Goal: Obtain resource: Download file/media

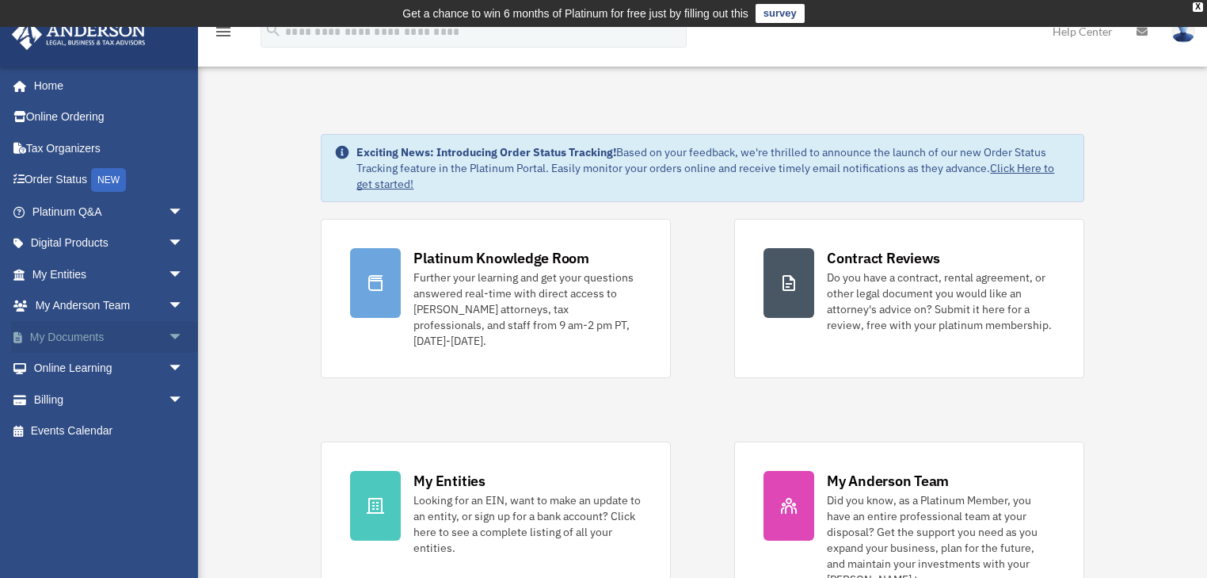
click at [168, 338] on span "arrow_drop_down" at bounding box center [184, 337] width 32 height 32
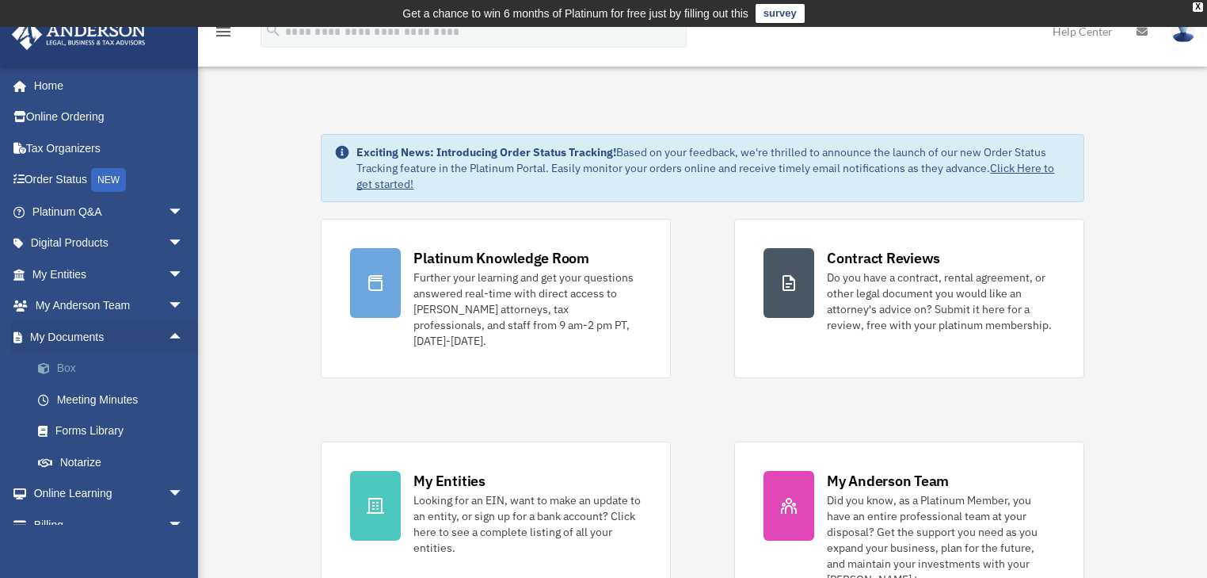
click at [66, 368] on link "Box" at bounding box center [114, 369] width 185 height 32
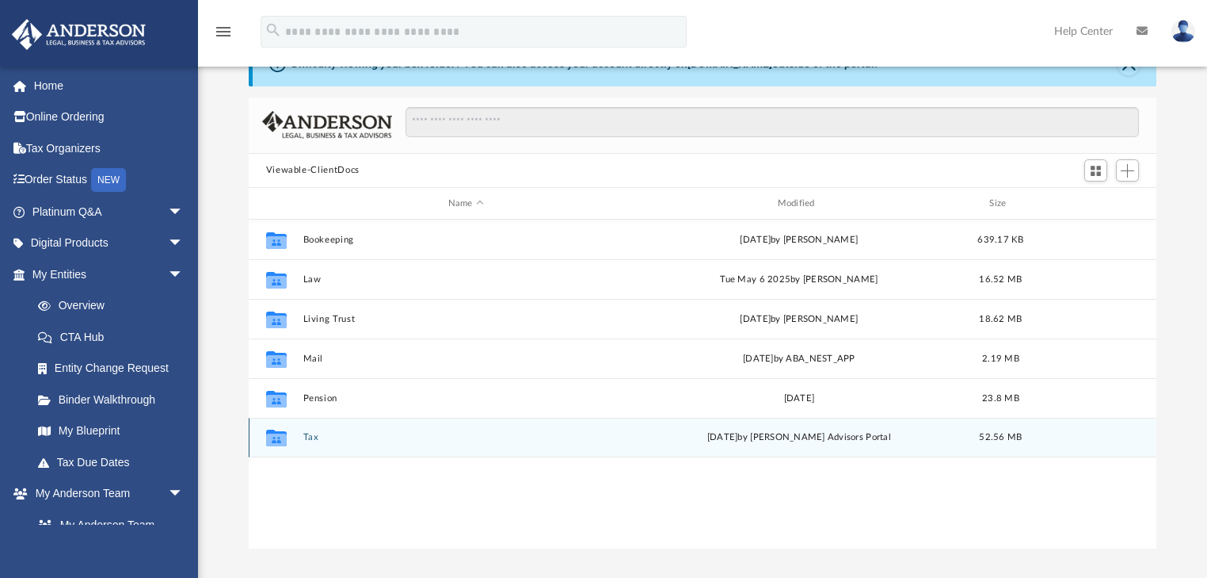
scroll to position [63, 0]
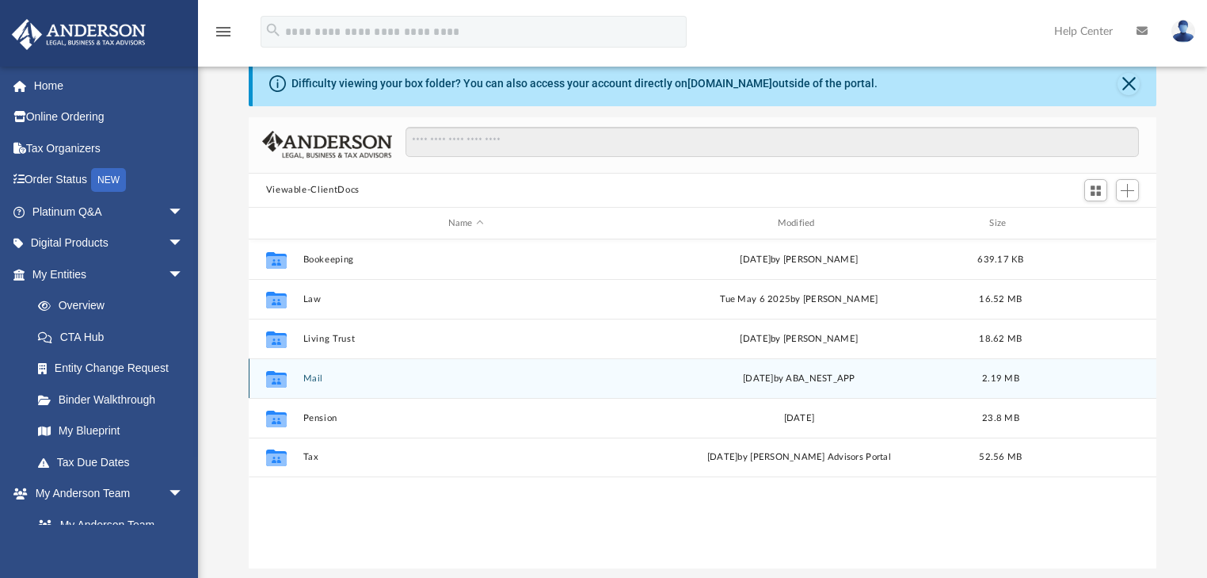
click at [311, 374] on button "Mail" at bounding box center [466, 378] width 326 height 10
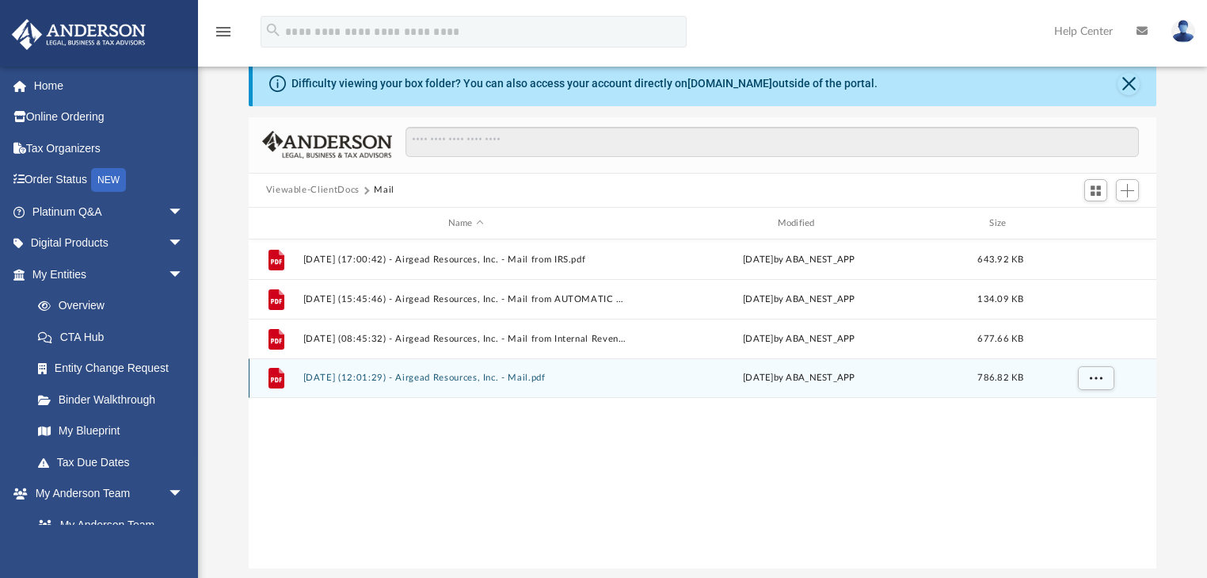
click at [425, 374] on button "[DATE] (12:01:29) - Airgead Resources, Inc. - Mail.pdf" at bounding box center [466, 378] width 326 height 10
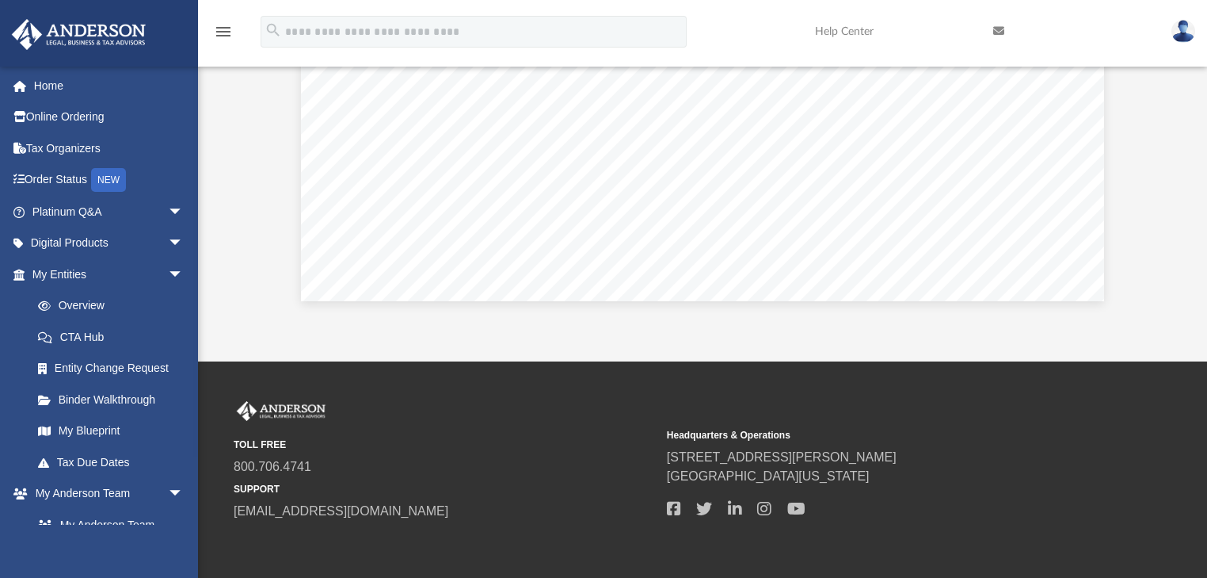
scroll to position [385, 0]
